Goal: Check status: Check status

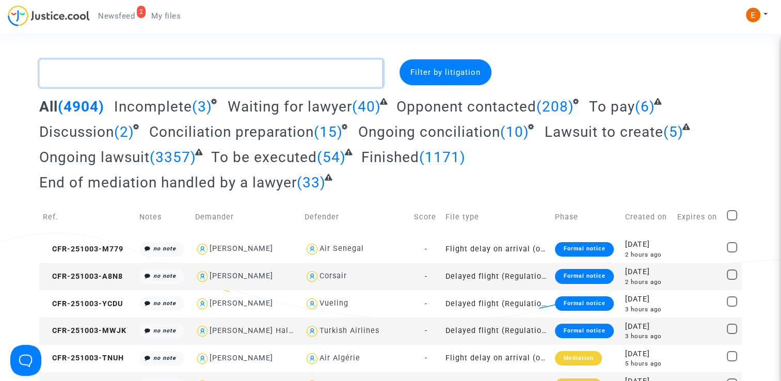
paste textarea "Ladjabi"
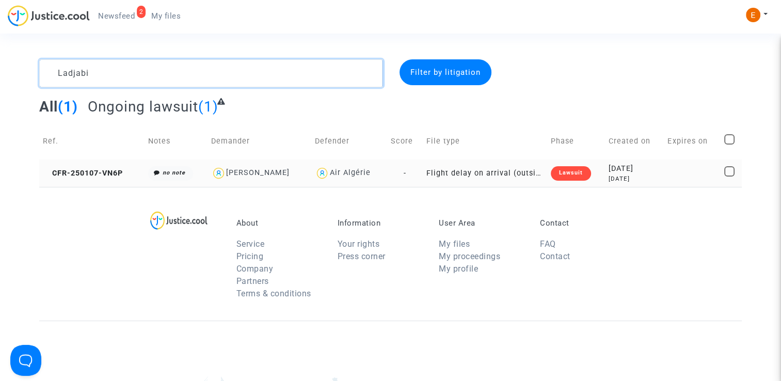
type textarea "Ladjabi"
click at [560, 172] on div "Lawsuit" at bounding box center [571, 173] width 40 height 14
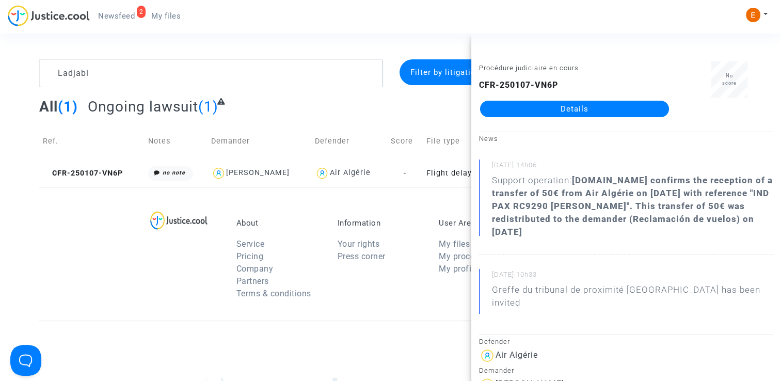
click at [584, 111] on link "Details" at bounding box center [574, 109] width 189 height 17
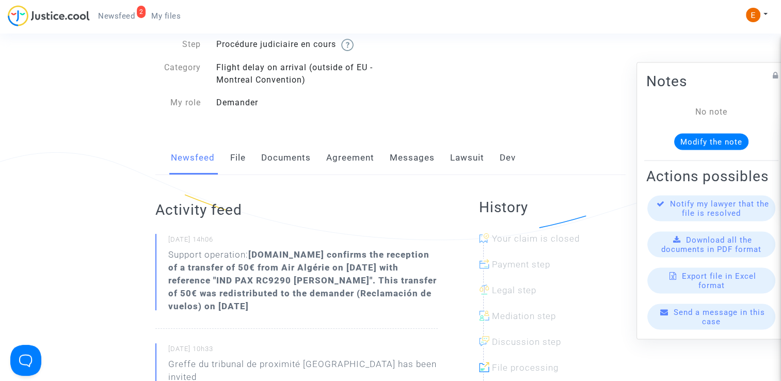
scroll to position [52, 0]
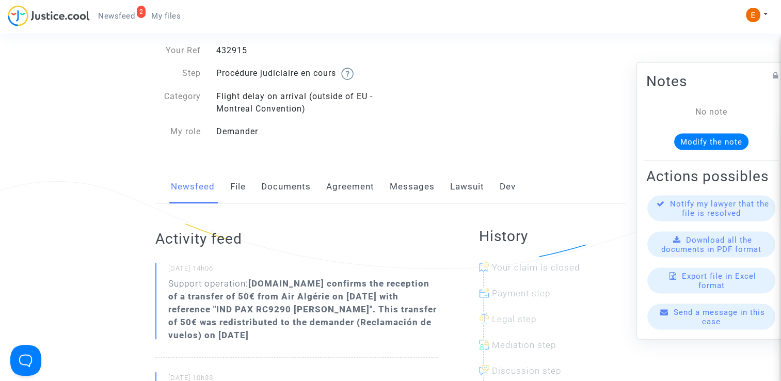
click at [162, 18] on span "My files" at bounding box center [165, 15] width 29 height 9
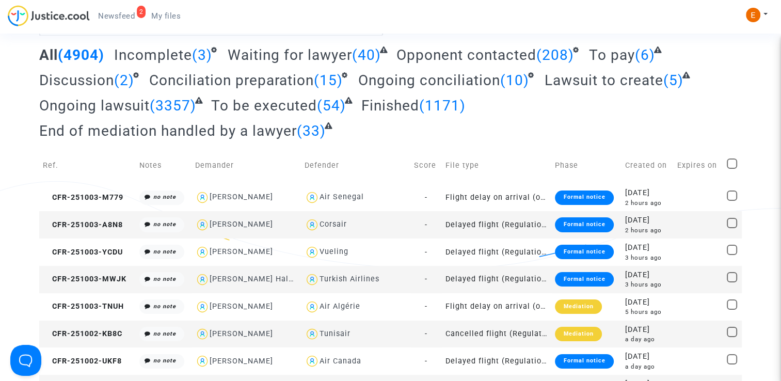
click at [114, 14] on span "Newsfeed" at bounding box center [116, 15] width 37 height 9
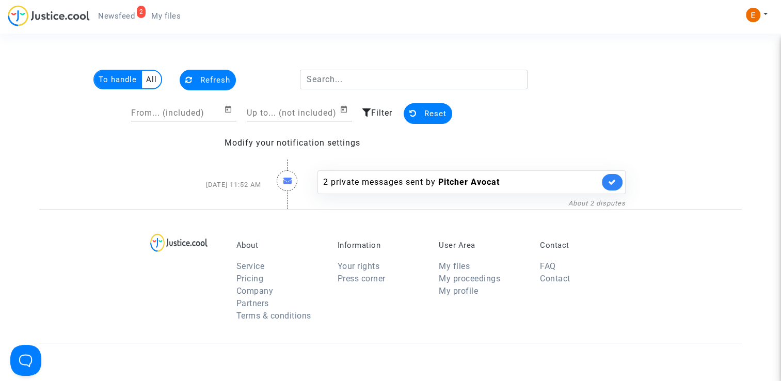
click at [178, 13] on span "My files" at bounding box center [165, 15] width 29 height 9
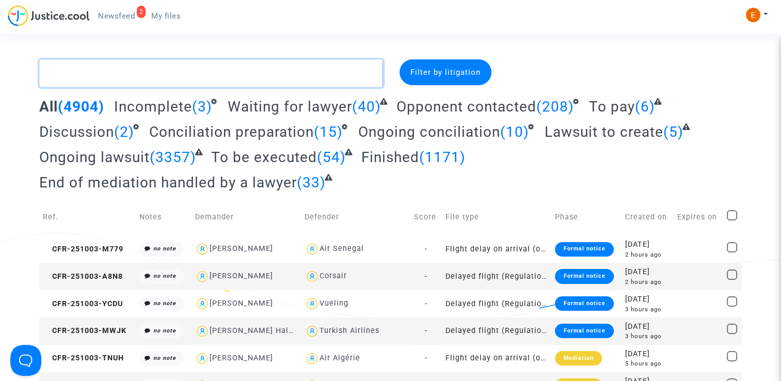
paste textarea "Aouad"
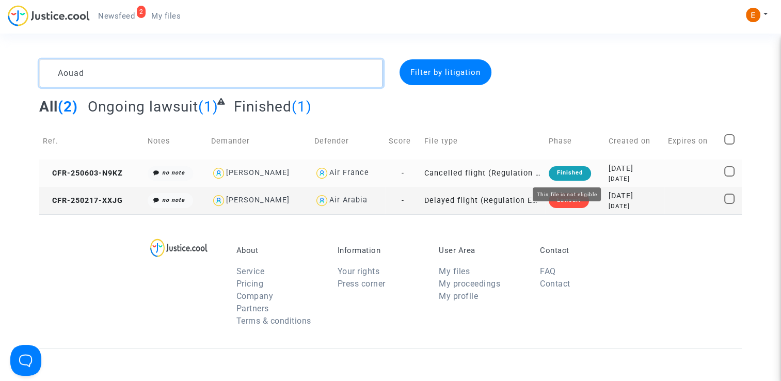
type textarea "Aouad"
click at [568, 172] on div "Finished" at bounding box center [570, 173] width 42 height 14
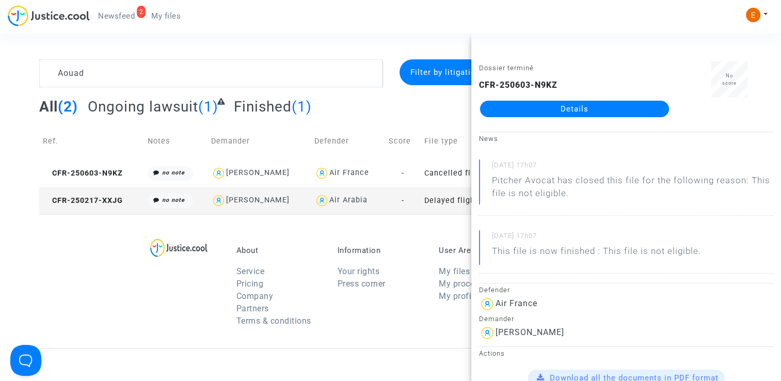
click at [588, 109] on link "Details" at bounding box center [574, 109] width 189 height 17
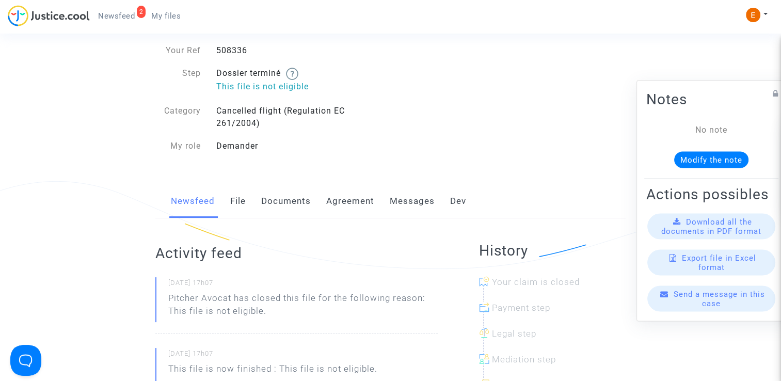
scroll to position [52, 0]
